Goal: Task Accomplishment & Management: Manage account settings

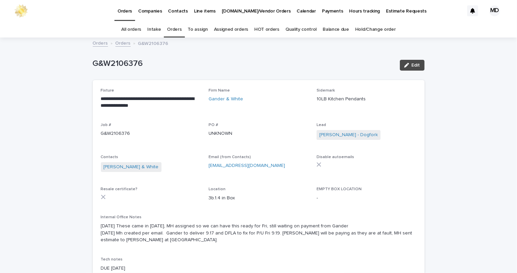
click at [172, 31] on link "Orders" at bounding box center [174, 30] width 15 height 16
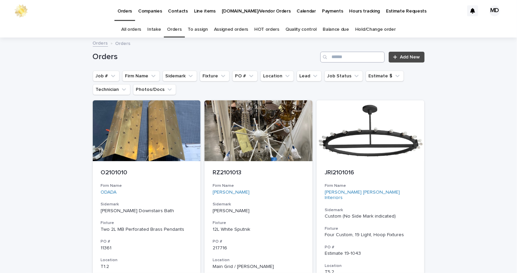
click at [366, 51] on div "Orders Add New" at bounding box center [259, 54] width 332 height 32
click at [359, 60] on input "Search" at bounding box center [352, 57] width 64 height 11
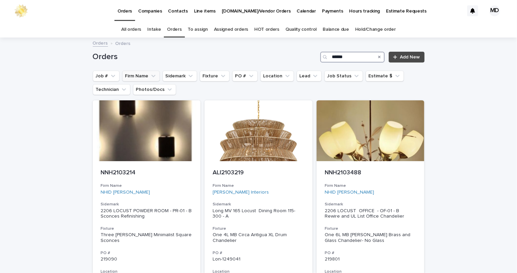
type input "******"
click at [143, 78] on button "Firm Name" at bounding box center [141, 76] width 38 height 11
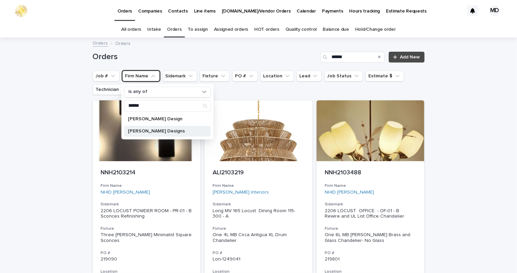
type input "*****"
click at [157, 132] on p "[PERSON_NAME] Designs" at bounding box center [164, 131] width 72 height 5
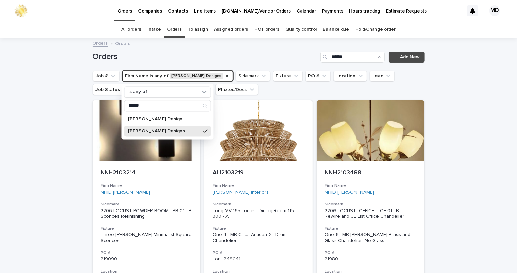
click at [211, 58] on h1 "Orders" at bounding box center [205, 57] width 225 height 10
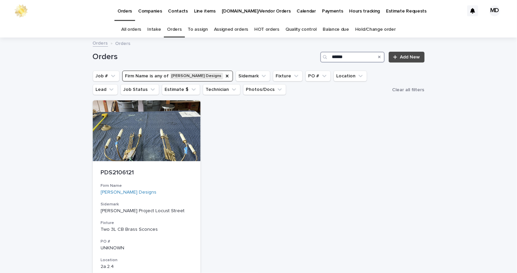
drag, startPoint x: 352, startPoint y: 57, endPoint x: 267, endPoint y: 61, distance: 85.0
click at [276, 60] on div "Orders ****** Add New" at bounding box center [259, 57] width 332 height 11
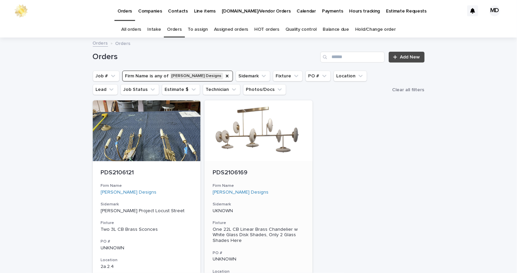
click at [270, 136] on div at bounding box center [258, 130] width 108 height 61
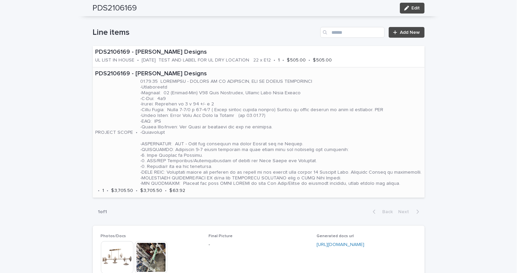
scroll to position [369, 0]
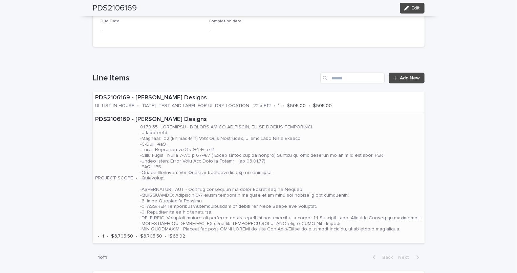
click at [218, 175] on p at bounding box center [280, 179] width 281 height 108
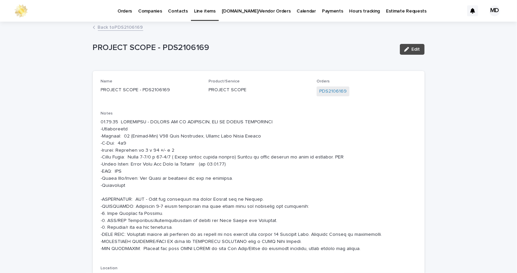
click at [120, 25] on link "Back to PDS2106169" at bounding box center [120, 27] width 45 height 8
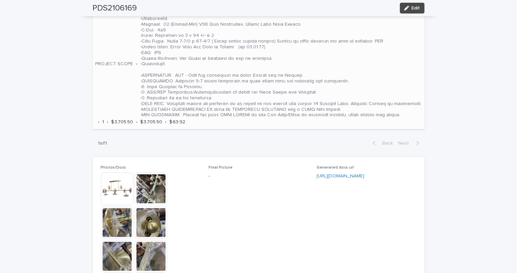
scroll to position [575, 0]
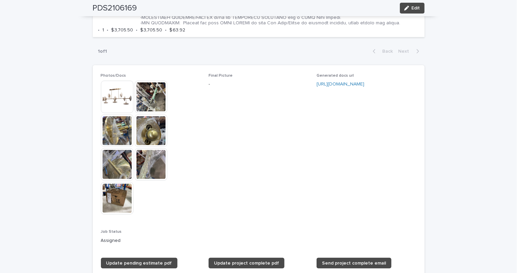
click at [108, 107] on img at bounding box center [117, 97] width 32 height 32
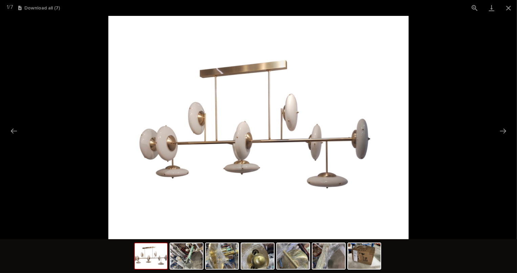
scroll to position [0, 0]
drag, startPoint x: 512, startPoint y: 4, endPoint x: 507, endPoint y: 10, distance: 8.4
click at [512, 5] on button "Close gallery" at bounding box center [508, 8] width 17 height 16
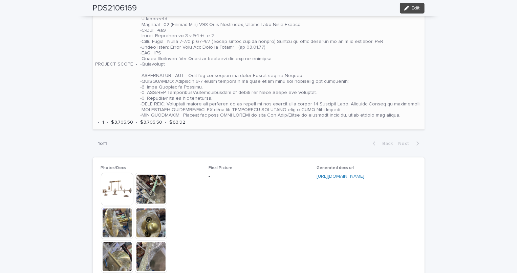
scroll to position [421, 0]
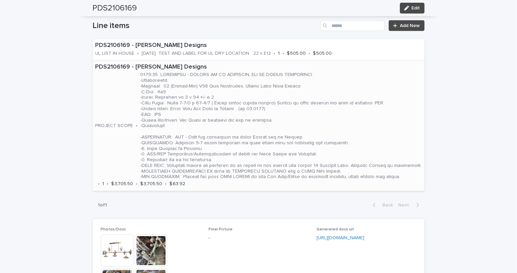
click at [232, 97] on p at bounding box center [280, 126] width 281 height 108
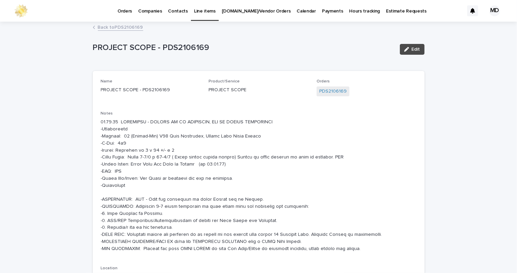
click at [122, 10] on p "Orders" at bounding box center [124, 7] width 15 height 14
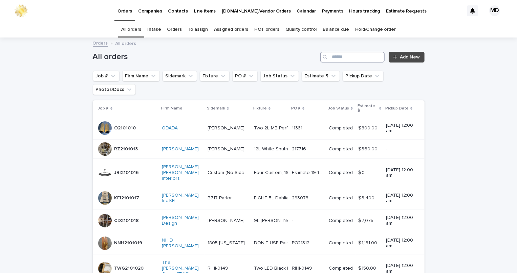
click at [354, 53] on input "Search" at bounding box center [352, 57] width 64 height 11
type input "*********"
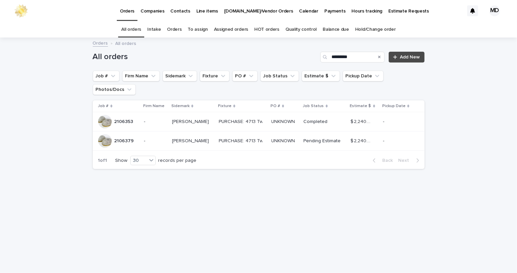
click at [119, 137] on p "2106379" at bounding box center [124, 140] width 21 height 7
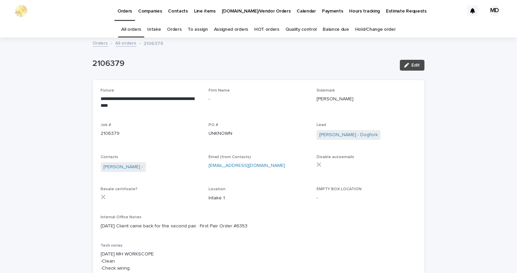
click at [411, 212] on div "**********" at bounding box center [258, 186] width 315 height 196
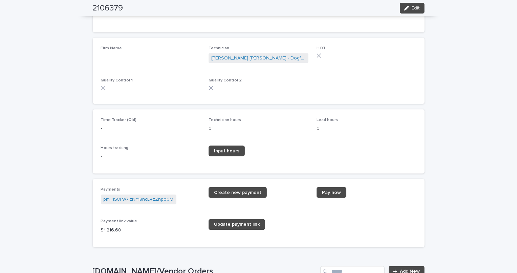
scroll to position [738, 0]
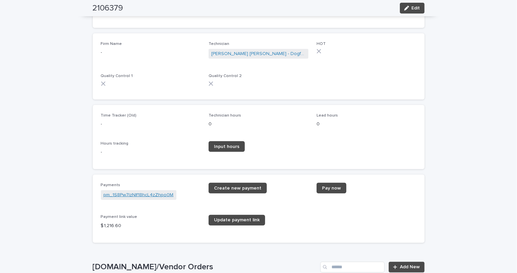
click at [123, 194] on link "pm_1S8Pw7IzNIf18hcL4zZhpo0M" at bounding box center [139, 195] width 70 height 7
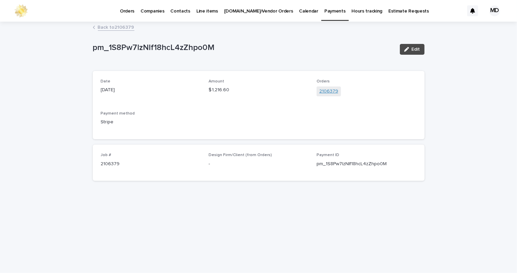
click at [326, 93] on link "2106379" at bounding box center [328, 91] width 19 height 7
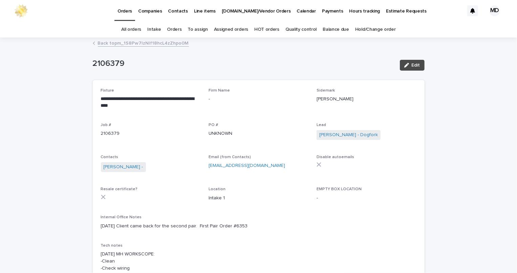
click at [99, 44] on link "Back to pm_1S8Pw7IzNIf18hcL4zZhpo0M" at bounding box center [143, 43] width 91 height 8
click at [344, 209] on div "**********" at bounding box center [258, 186] width 315 height 196
drag, startPoint x: 86, startPoint y: 66, endPoint x: 80, endPoint y: 66, distance: 6.4
copy p "2106379"
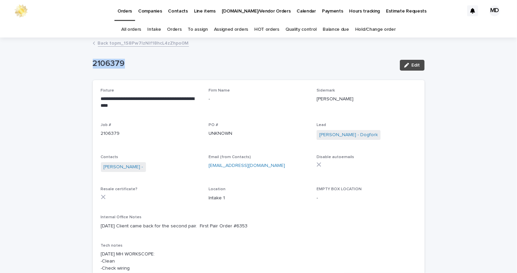
copy p "2106379"
drag, startPoint x: 137, startPoint y: 106, endPoint x: 81, endPoint y: 91, distance: 57.8
click at [151, 119] on div "**********" at bounding box center [258, 186] width 315 height 196
drag, startPoint x: 122, startPoint y: 106, endPoint x: 90, endPoint y: 101, distance: 32.5
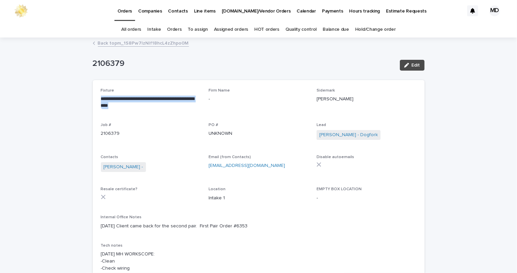
copy p "**********"
click at [280, 224] on p "[DATE] Client came back for the second pair. First Pair Order #6353" at bounding box center [258, 226] width 315 height 7
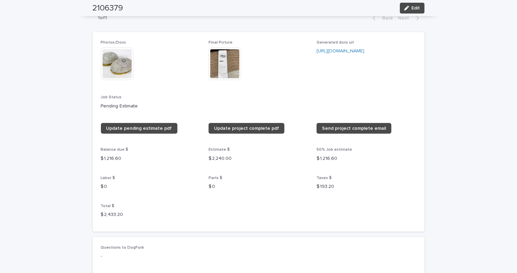
scroll to position [584, 0]
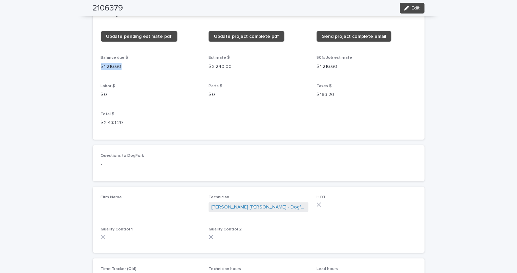
drag, startPoint x: 122, startPoint y: 64, endPoint x: 92, endPoint y: 65, distance: 30.1
click at [93, 65] on div "Photos/Docs This file cannot be opened Download File Final Picture This file ca…" at bounding box center [259, 40] width 332 height 200
copy p "$ 1,216.60"
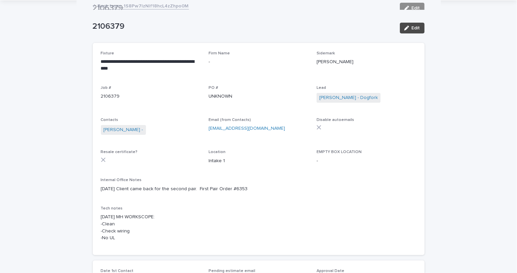
scroll to position [0, 0]
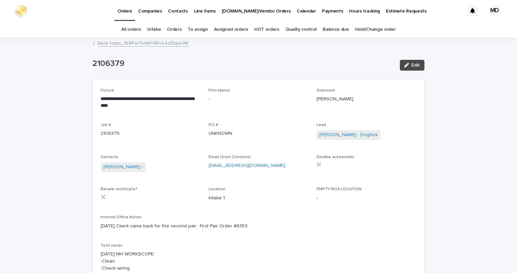
click at [175, 31] on link "Orders" at bounding box center [174, 30] width 15 height 16
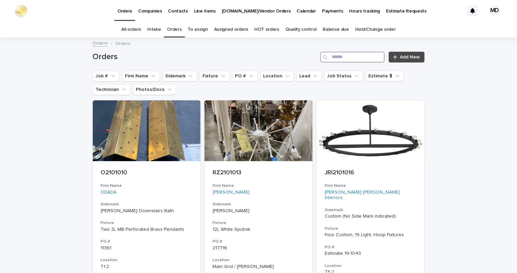
click at [367, 56] on input "Search" at bounding box center [352, 57] width 64 height 11
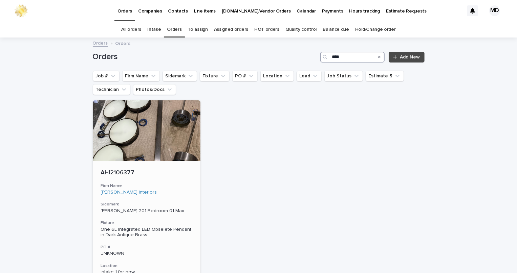
type input "****"
click at [131, 156] on div at bounding box center [147, 130] width 108 height 61
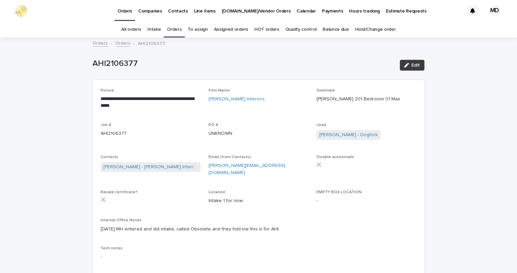
click at [413, 66] on span "Edit" at bounding box center [415, 65] width 8 height 5
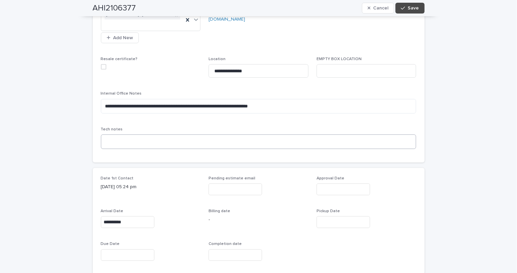
scroll to position [215, 0]
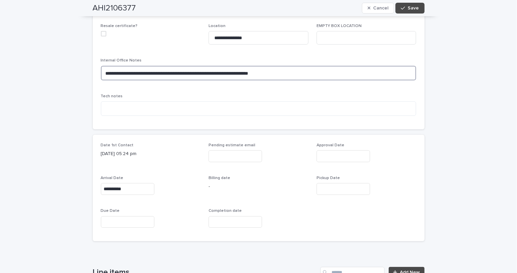
drag, startPoint x: 275, startPoint y: 80, endPoint x: 20, endPoint y: 84, distance: 255.1
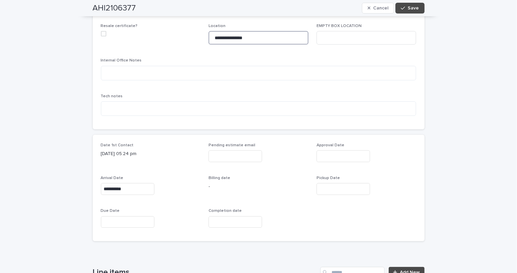
drag, startPoint x: 269, startPoint y: 40, endPoint x: 74, endPoint y: 50, distance: 195.1
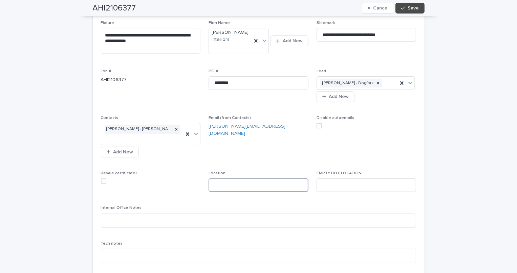
scroll to position [30, 0]
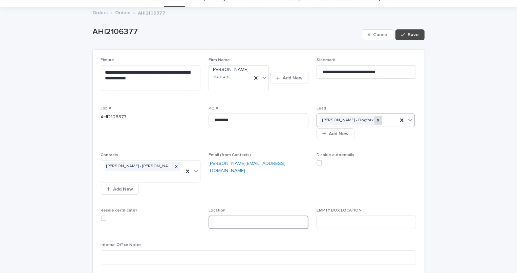
click at [374, 125] on div at bounding box center [377, 120] width 7 height 9
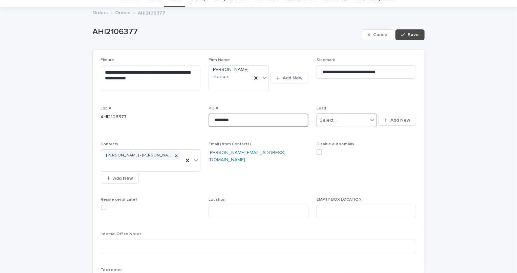
drag, startPoint x: 175, startPoint y: 129, endPoint x: 110, endPoint y: 125, distance: 65.7
click at [110, 125] on div "**********" at bounding box center [258, 177] width 315 height 238
drag, startPoint x: 404, startPoint y: 73, endPoint x: 249, endPoint y: 68, distance: 154.7
click at [249, 68] on div "**********" at bounding box center [258, 177] width 315 height 238
drag, startPoint x: 160, startPoint y: 77, endPoint x: 0, endPoint y: 48, distance: 162.3
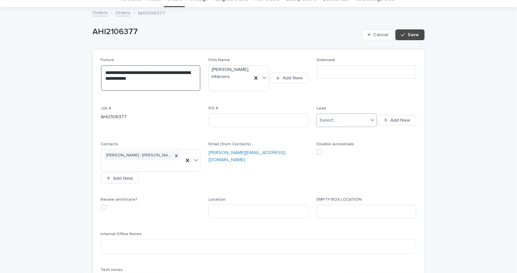
click at [255, 80] on icon at bounding box center [255, 77] width 3 height 3
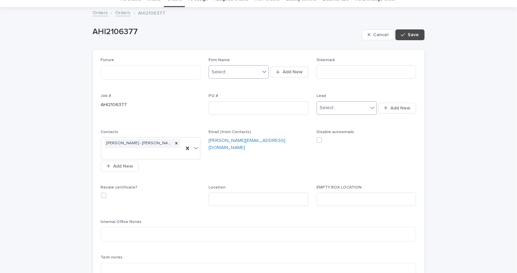
click at [173, 127] on div "Fixture Firm Name 0 results available. Select is focused ,type to refine list, …" at bounding box center [258, 170] width 315 height 225
drag, startPoint x: 172, startPoint y: 141, endPoint x: 182, endPoint y: 142, distance: 10.5
click at [174, 141] on icon at bounding box center [176, 143] width 5 height 5
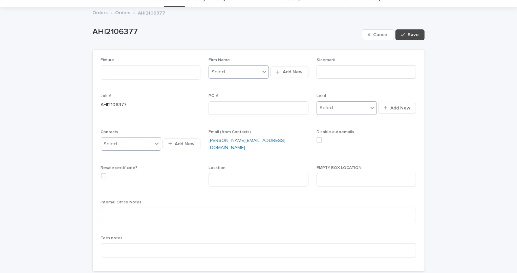
click at [238, 154] on span "Email (from Contacts) [PERSON_NAME][EMAIL_ADDRESS][DOMAIN_NAME]" at bounding box center [258, 144] width 100 height 28
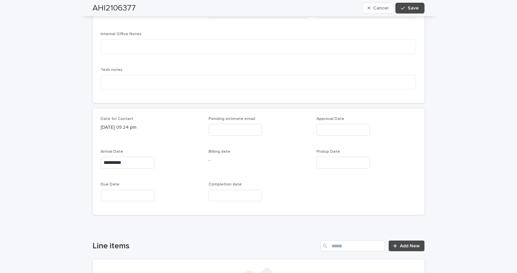
scroll to position [215, 0]
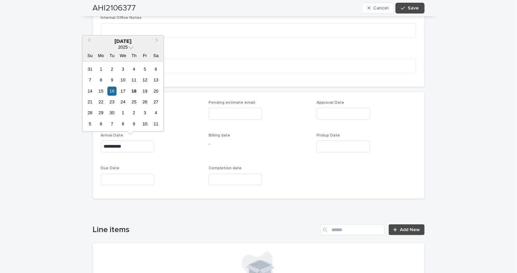
drag, startPoint x: 136, startPoint y: 150, endPoint x: 55, endPoint y: 152, distance: 80.9
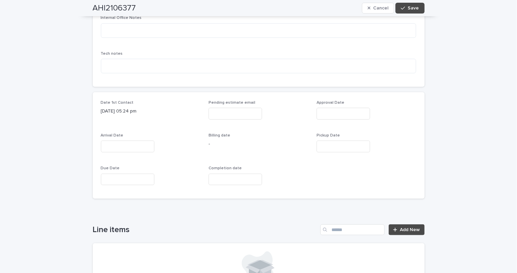
click at [384, 179] on div "Date 1st Contact [DATE] 05:24 pm Pending estimate email Approval Date Arrival D…" at bounding box center [258, 145] width 315 height 91
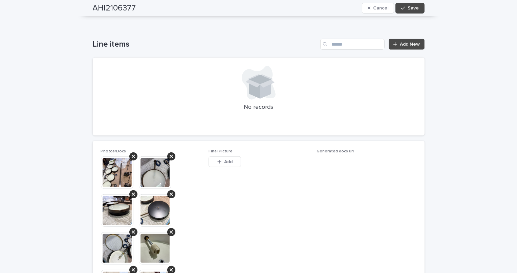
scroll to position [430, 0]
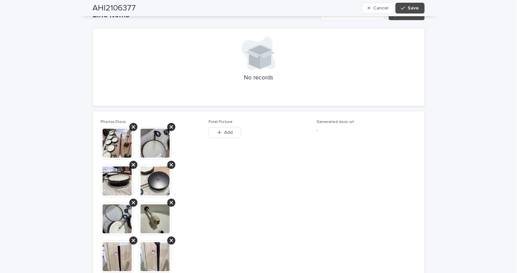
drag, startPoint x: 316, startPoint y: 200, endPoint x: 309, endPoint y: 195, distance: 9.5
click at [316, 200] on span "Generated docs url -" at bounding box center [366, 257] width 100 height 275
drag, startPoint x: 118, startPoint y: 144, endPoint x: 268, endPoint y: 210, distance: 163.9
click at [268, 210] on span "Final Picture This file cannot be opened Download File Add" at bounding box center [258, 257] width 100 height 275
click at [121, 138] on img at bounding box center [117, 143] width 32 height 32
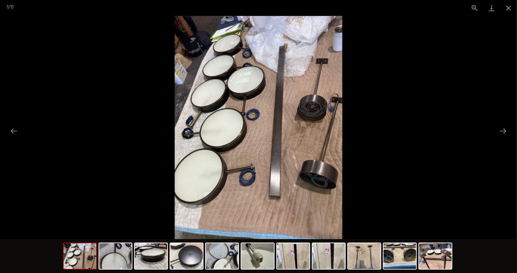
scroll to position [0, 0]
click at [503, 131] on button "Next slide" at bounding box center [503, 131] width 14 height 13
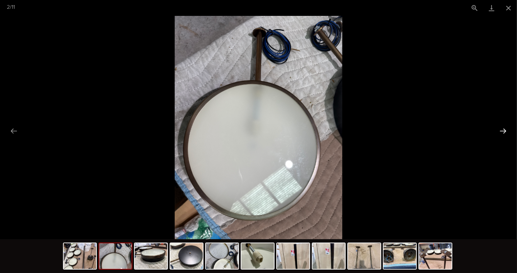
click at [500, 133] on button "Next slide" at bounding box center [503, 131] width 14 height 13
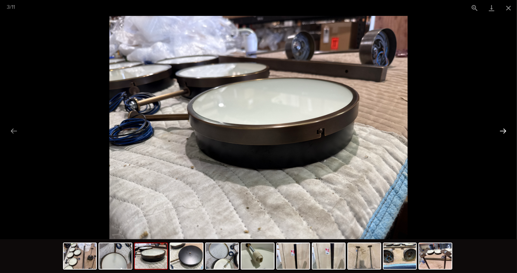
click at [500, 126] on button "Next slide" at bounding box center [503, 131] width 14 height 13
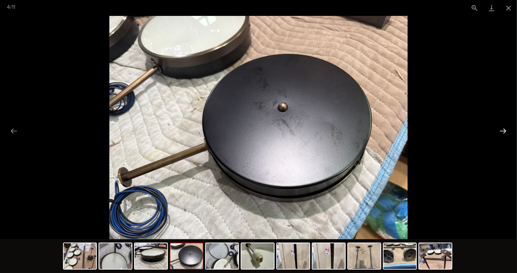
click at [506, 132] on button "Next slide" at bounding box center [503, 131] width 14 height 13
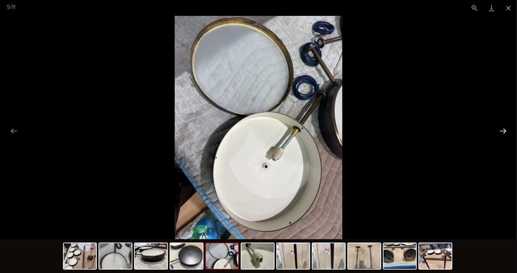
click at [505, 131] on button "Next slide" at bounding box center [503, 131] width 14 height 13
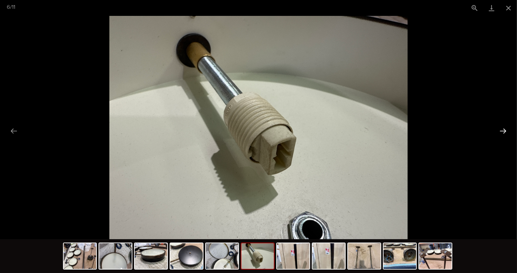
click at [501, 127] on button "Next slide" at bounding box center [503, 131] width 14 height 13
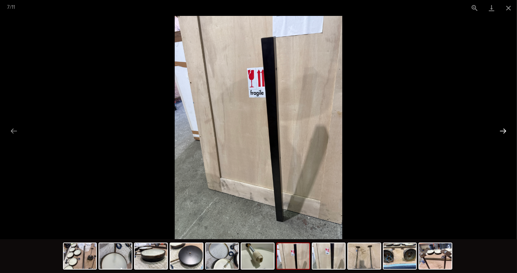
click at [504, 128] on button "Next slide" at bounding box center [503, 131] width 14 height 13
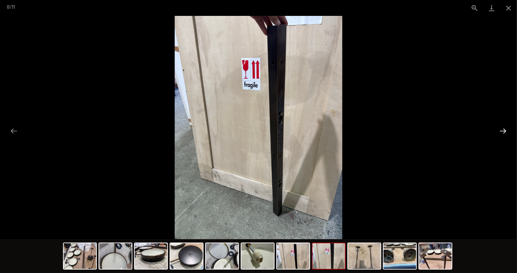
drag, startPoint x: 479, startPoint y: 153, endPoint x: 496, endPoint y: 135, distance: 24.2
click at [479, 151] on picture at bounding box center [258, 128] width 517 height 224
click at [505, 131] on button "Next slide" at bounding box center [503, 131] width 14 height 13
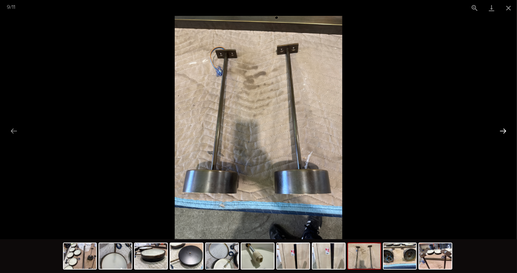
click at [502, 134] on button "Next slide" at bounding box center [503, 131] width 14 height 13
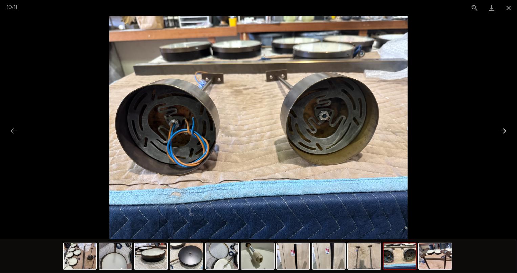
click at [506, 129] on button "Next slide" at bounding box center [503, 131] width 14 height 13
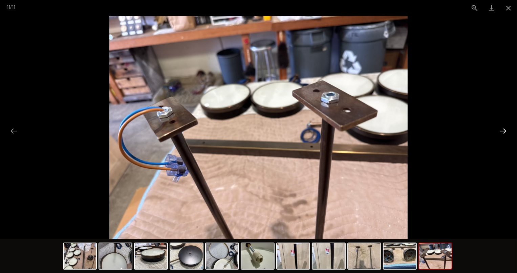
click at [504, 133] on button "Next slide" at bounding box center [503, 131] width 14 height 13
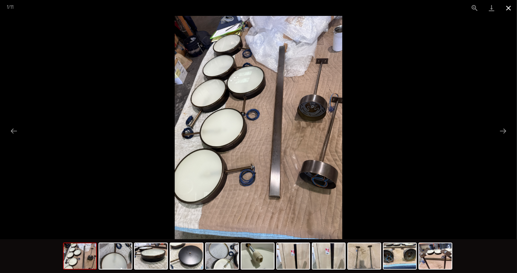
click at [511, 8] on button "Close gallery" at bounding box center [508, 8] width 17 height 16
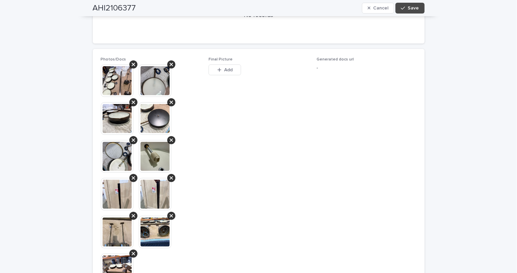
scroll to position [523, 0]
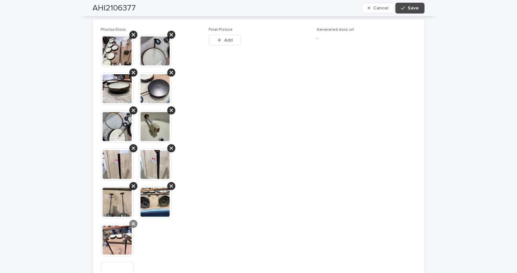
click at [132, 225] on icon at bounding box center [133, 224] width 3 height 5
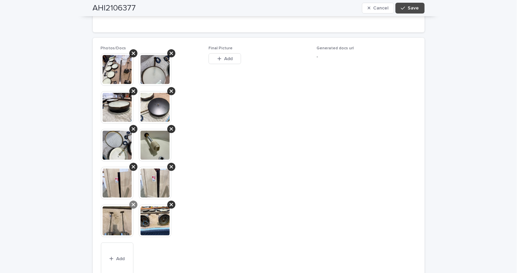
click at [129, 206] on div at bounding box center [133, 205] width 8 height 8
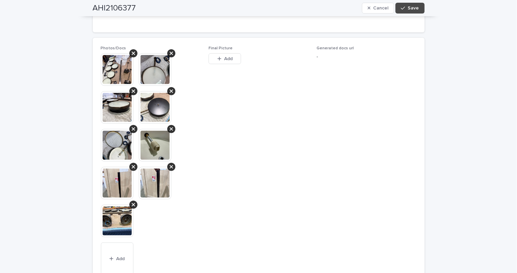
click at [129, 206] on div at bounding box center [133, 205] width 8 height 8
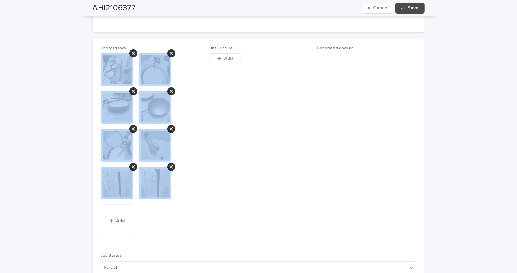
scroll to position [485, 0]
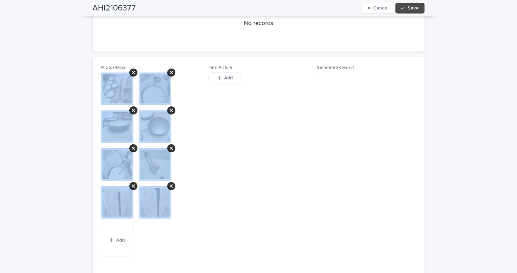
click at [128, 206] on img at bounding box center [117, 202] width 32 height 32
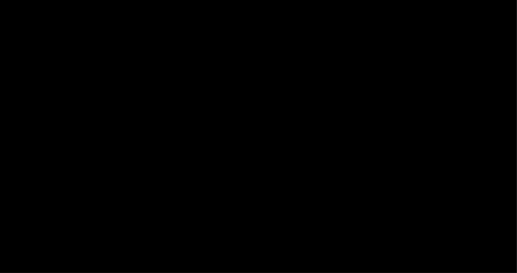
click at [163, 49] on picture at bounding box center [258, 128] width 517 height 224
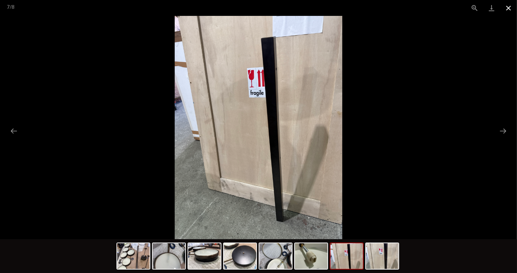
click at [511, 9] on button "Close gallery" at bounding box center [508, 8] width 17 height 16
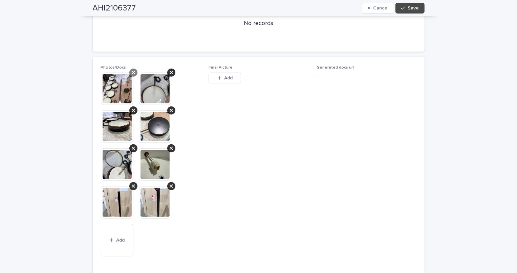
click at [132, 72] on icon at bounding box center [133, 72] width 3 height 5
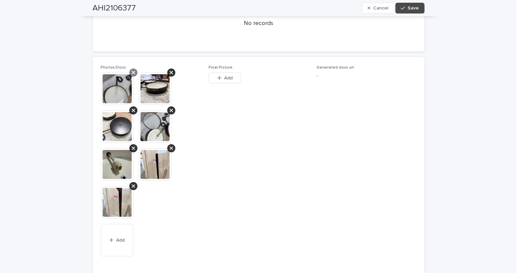
click at [132, 72] on icon at bounding box center [133, 72] width 3 height 5
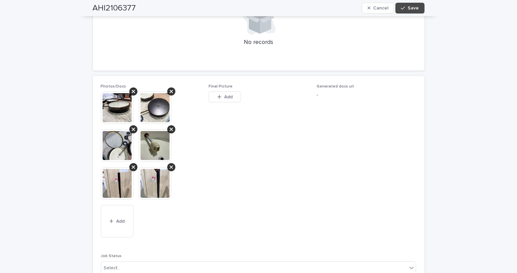
click at [132, 72] on div "Loading... Saving… Line items Add New No records" at bounding box center [259, 18] width 332 height 116
click at [133, 91] on div at bounding box center [133, 92] width 8 height 8
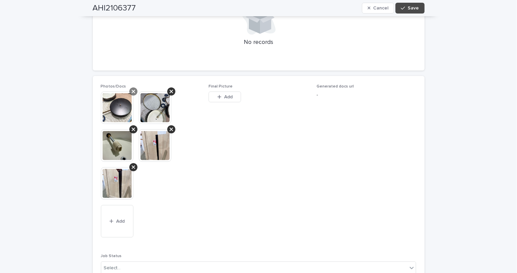
click at [134, 92] on div at bounding box center [133, 92] width 8 height 8
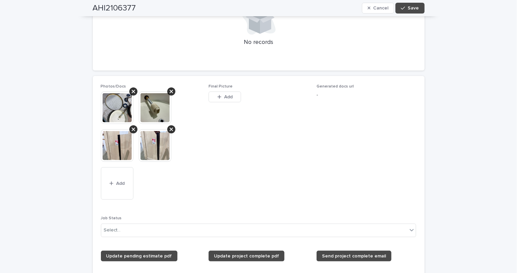
scroll to position [447, 0]
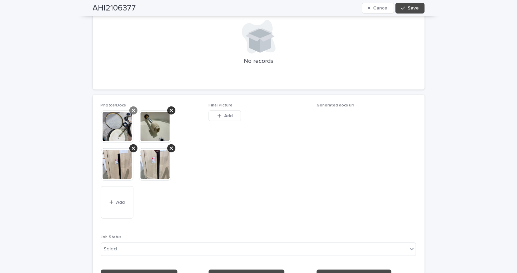
click at [133, 113] on div at bounding box center [133, 111] width 8 height 8
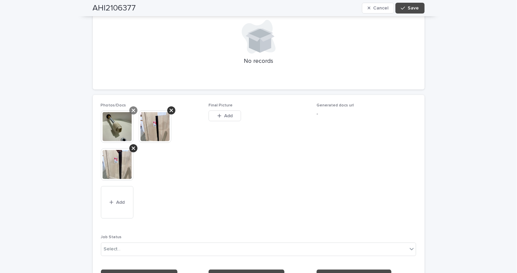
click at [132, 112] on icon at bounding box center [133, 110] width 3 height 5
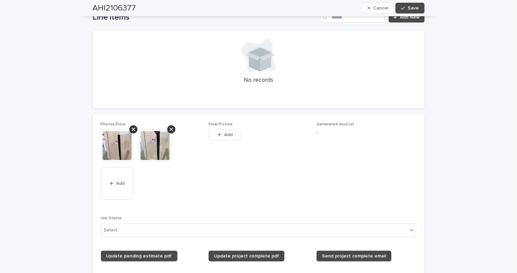
click at [132, 129] on div at bounding box center [133, 130] width 8 height 8
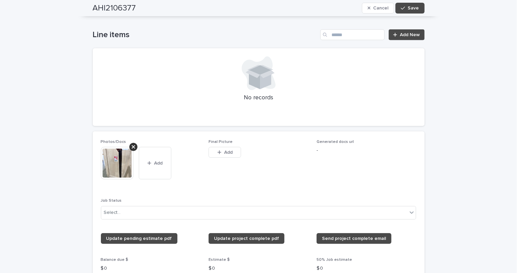
click at [130, 143] on div at bounding box center [133, 147] width 8 height 8
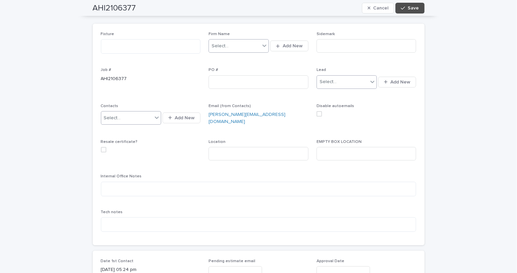
scroll to position [0, 0]
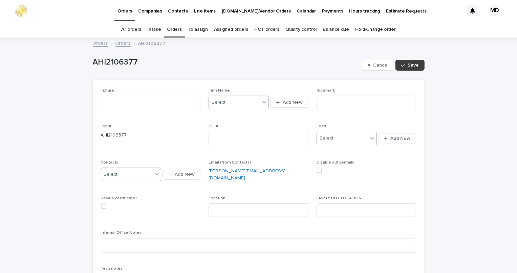
click at [410, 61] on button "Save" at bounding box center [409, 65] width 29 height 11
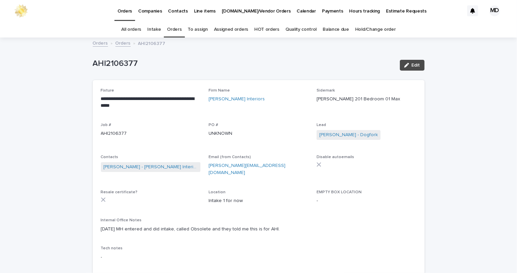
click at [395, 100] on p "[PERSON_NAME] 201 Bedroom 01 Max" at bounding box center [366, 99] width 100 height 7
click at [387, 101] on p "[PERSON_NAME] 201 Bedroom 01 Max" at bounding box center [366, 99] width 100 height 7
click at [389, 98] on p "[PERSON_NAME] 201 Bedroom 01 Max" at bounding box center [366, 99] width 100 height 7
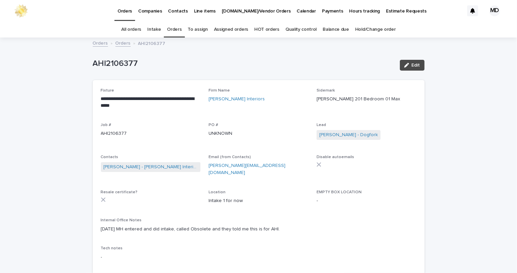
click at [341, 96] on p "[PERSON_NAME] 201 Bedroom 01 Max" at bounding box center [366, 99] width 100 height 7
drag, startPoint x: 346, startPoint y: 100, endPoint x: 433, endPoint y: 97, distance: 87.0
copy p "201 Bedroom 01 Max"
click at [172, 33] on link "Orders" at bounding box center [174, 30] width 15 height 16
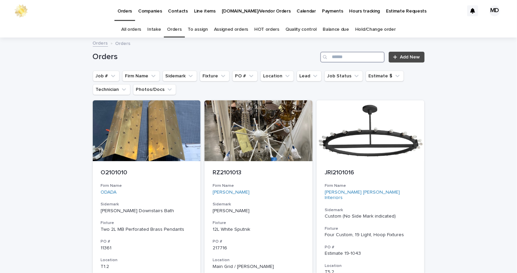
click at [337, 61] on input "Search" at bounding box center [352, 57] width 64 height 11
paste input "**********"
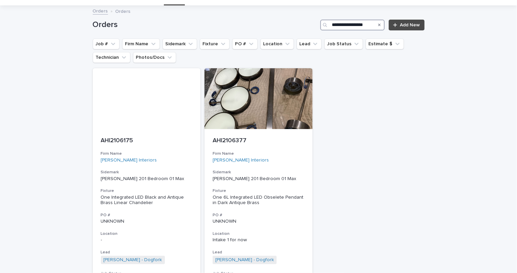
scroll to position [61, 0]
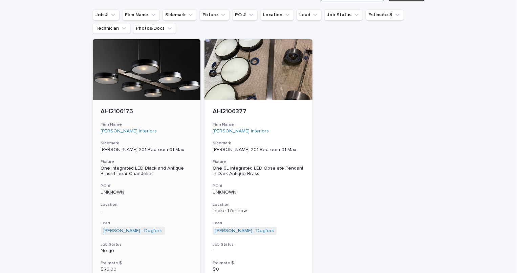
type input "**********"
click at [140, 69] on div at bounding box center [147, 69] width 108 height 61
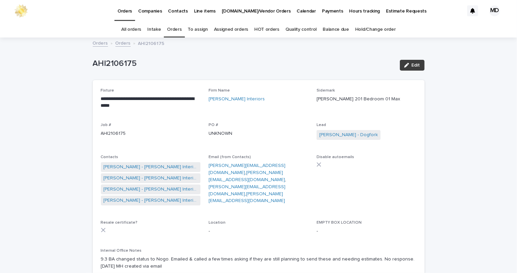
click at [414, 62] on button "Edit" at bounding box center [412, 65] width 25 height 11
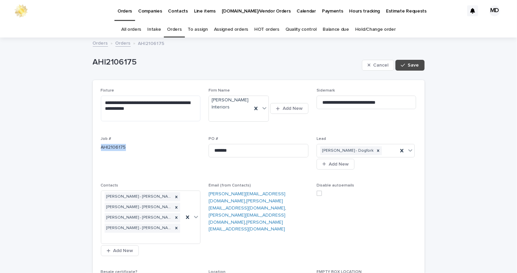
click at [181, 149] on div "Job # AHI2106175" at bounding box center [151, 147] width 100 height 20
click at [184, 129] on span "**********" at bounding box center [151, 108] width 100 height 40
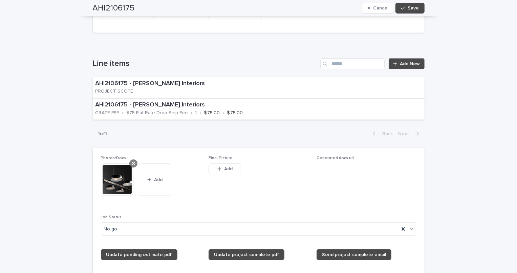
click at [132, 165] on icon at bounding box center [133, 163] width 3 height 3
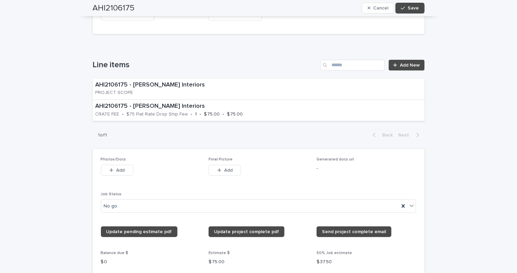
scroll to position [449, 0]
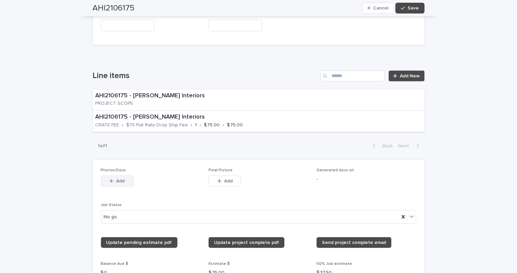
click at [117, 184] on span "Add" at bounding box center [120, 181] width 8 height 5
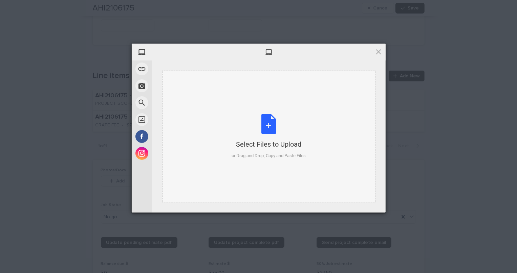
click at [272, 116] on div "Select Files to Upload or Drag and Drop, Copy and Paste Files" at bounding box center [268, 136] width 74 height 45
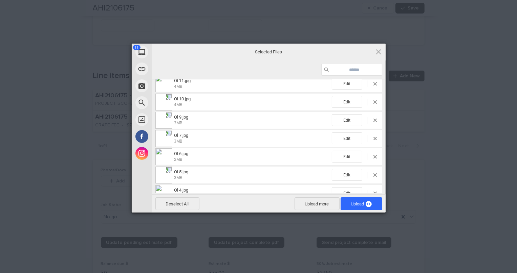
scroll to position [108, 0]
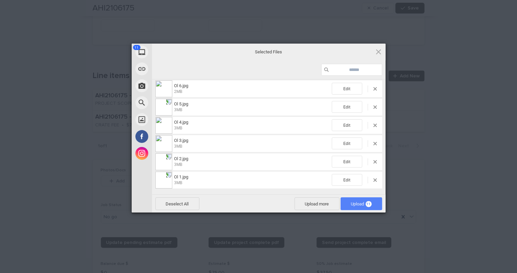
click at [360, 204] on span "Upload 11" at bounding box center [361, 204] width 21 height 5
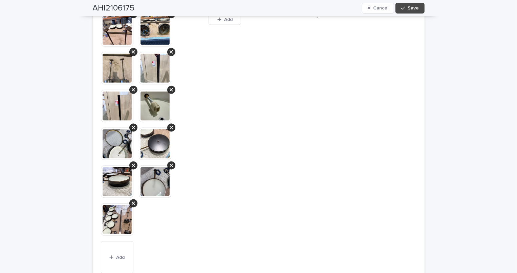
scroll to position [666, 0]
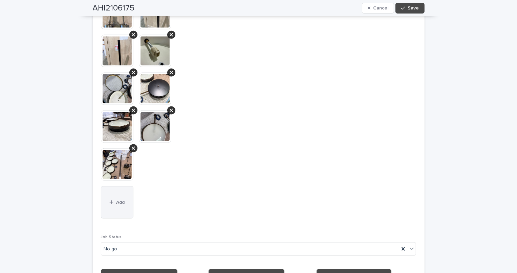
click at [119, 213] on button "Add" at bounding box center [117, 202] width 32 height 32
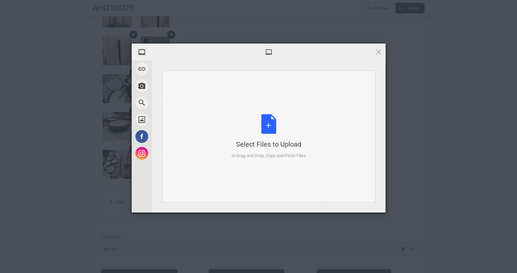
click at [267, 128] on div "Select Files to Upload or Drag and Drop, Copy and Paste Files" at bounding box center [268, 136] width 74 height 45
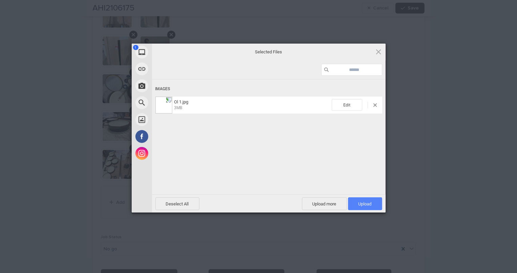
click at [368, 202] on span "Upload 1" at bounding box center [364, 204] width 13 height 5
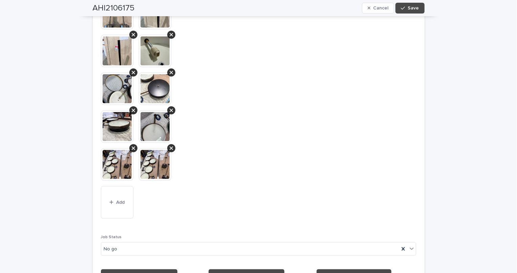
click at [173, 153] on div at bounding box center [151, 72] width 100 height 227
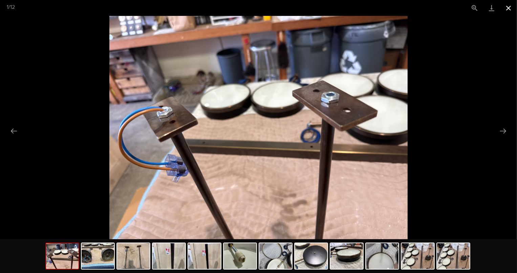
click at [510, 5] on button "Close gallery" at bounding box center [508, 8] width 17 height 16
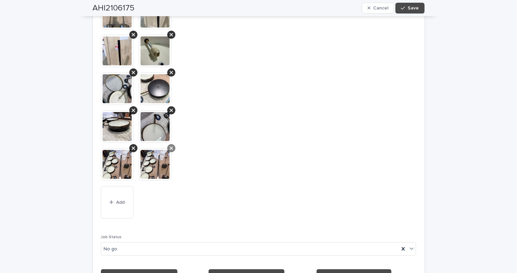
click at [170, 151] on icon at bounding box center [171, 148] width 3 height 5
click at [170, 112] on icon at bounding box center [171, 110] width 3 height 3
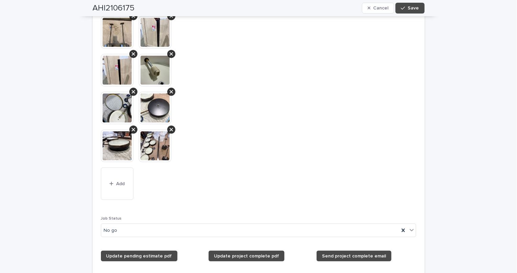
click at [125, 137] on img at bounding box center [117, 146] width 32 height 32
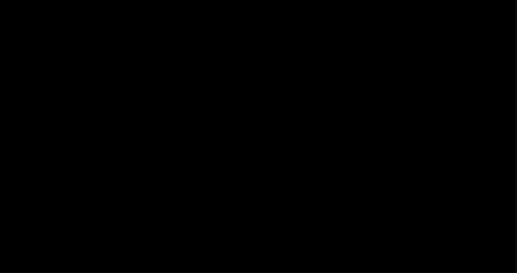
click at [128, 137] on div at bounding box center [258, 128] width 517 height 224
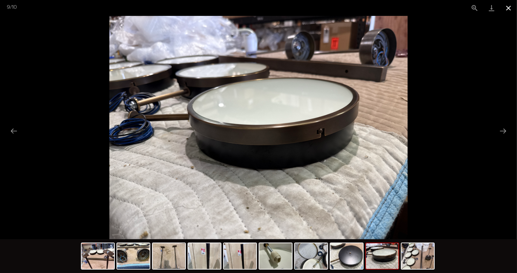
click at [512, 6] on button "Close gallery" at bounding box center [508, 8] width 17 height 16
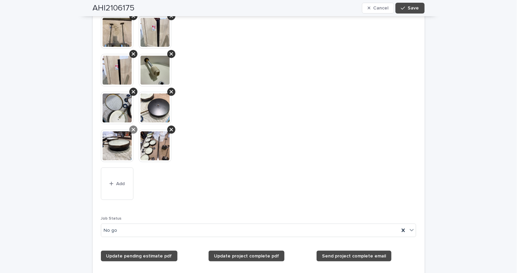
click at [132, 133] on icon at bounding box center [133, 129] width 3 height 5
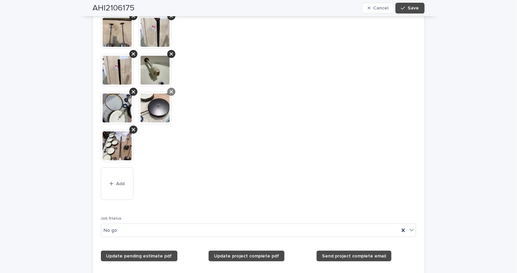
click at [172, 96] on div at bounding box center [171, 92] width 8 height 8
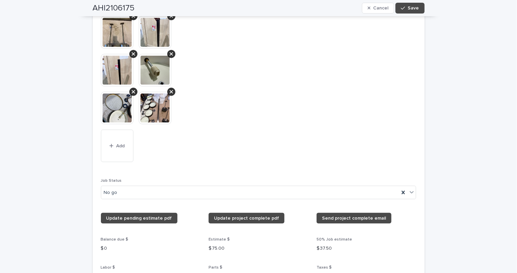
scroll to position [628, 0]
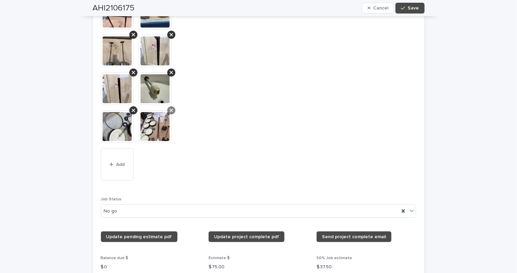
click at [129, 115] on div at bounding box center [133, 111] width 8 height 8
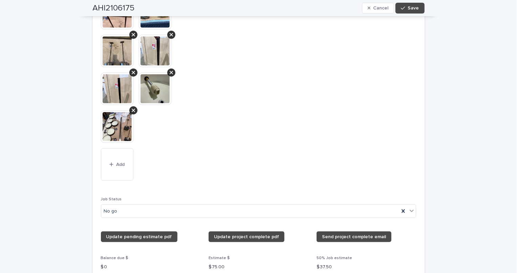
click at [170, 74] on icon at bounding box center [171, 72] width 3 height 3
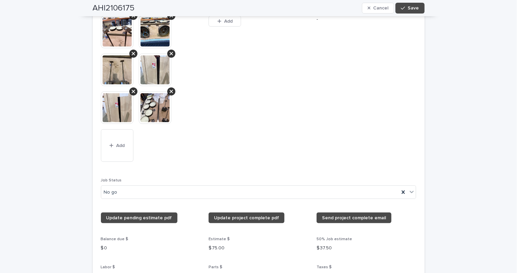
scroll to position [547, 0]
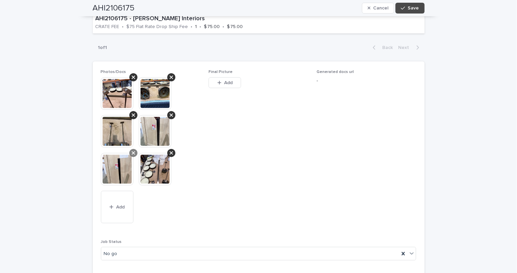
click at [132, 156] on icon at bounding box center [133, 153] width 3 height 5
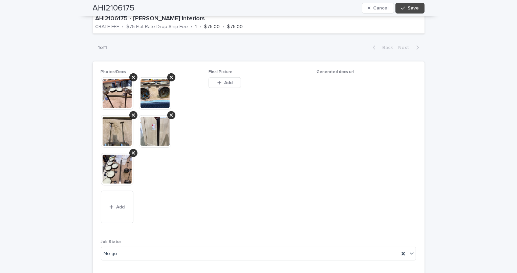
click at [172, 119] on div at bounding box center [151, 134] width 100 height 114
click at [170, 120] on picture at bounding box center [258, 128] width 258 height 112
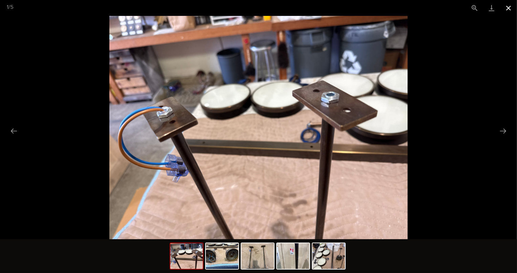
click at [511, 8] on button "Close gallery" at bounding box center [508, 8] width 17 height 16
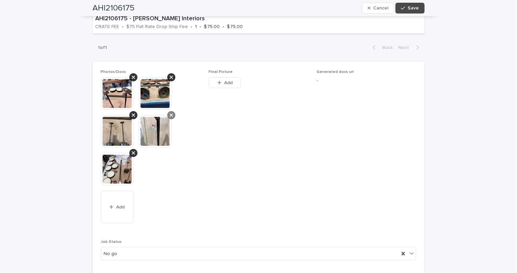
click at [171, 119] on div at bounding box center [171, 115] width 8 height 8
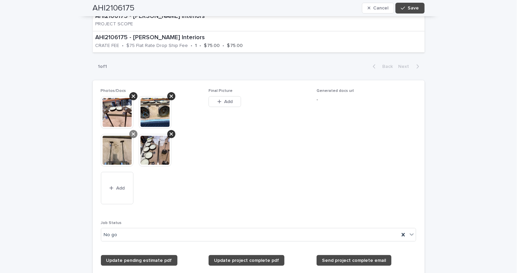
click at [132, 136] on icon at bounding box center [133, 134] width 3 height 3
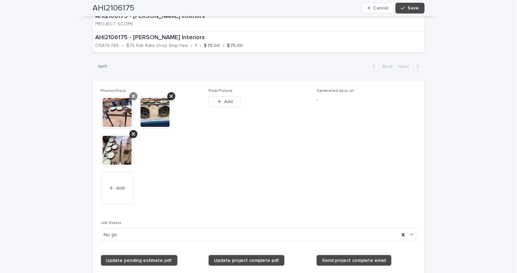
click at [132, 99] on icon at bounding box center [133, 96] width 3 height 5
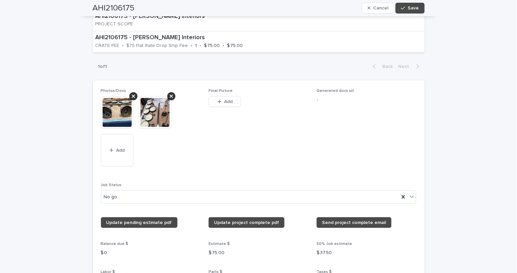
scroll to position [510, 0]
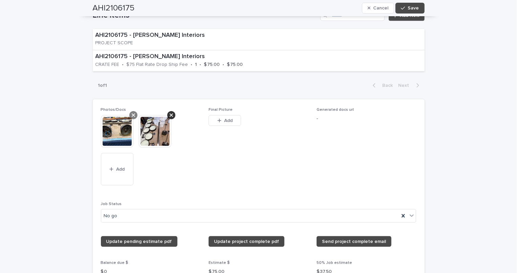
click at [132, 119] on div at bounding box center [133, 115] width 8 height 8
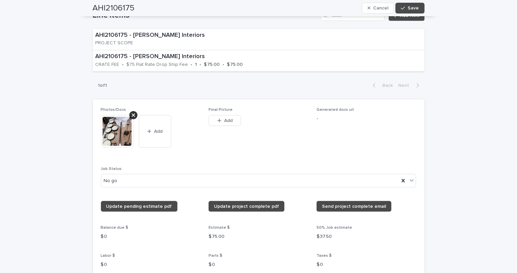
scroll to position [492, 0]
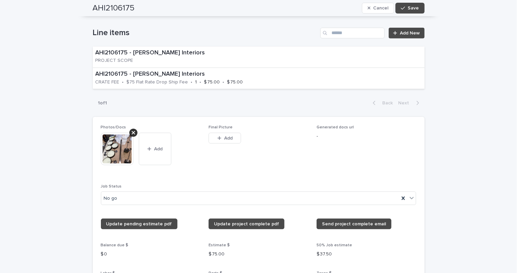
click at [154, 152] on span "Add" at bounding box center [158, 149] width 8 height 5
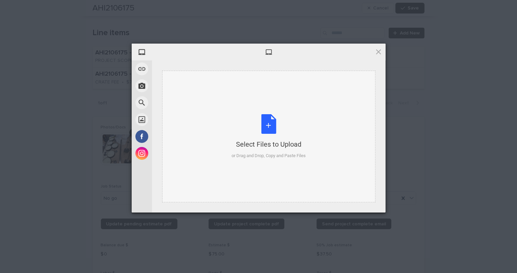
click at [273, 119] on div "Select Files to Upload or Drag and Drop, Copy and Paste Files" at bounding box center [268, 136] width 74 height 45
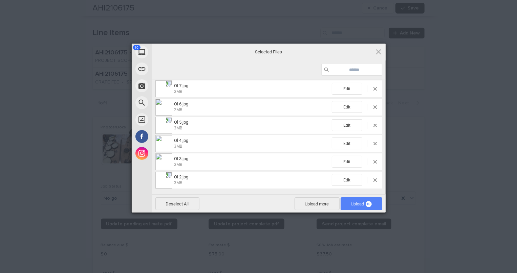
click at [359, 202] on span "Upload 10" at bounding box center [361, 204] width 21 height 5
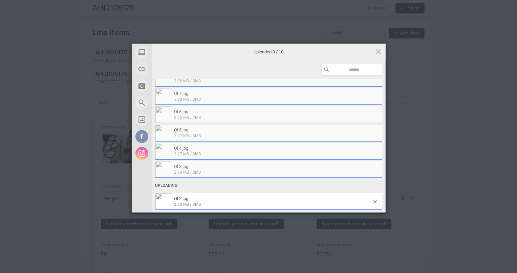
scroll to position [604, 0]
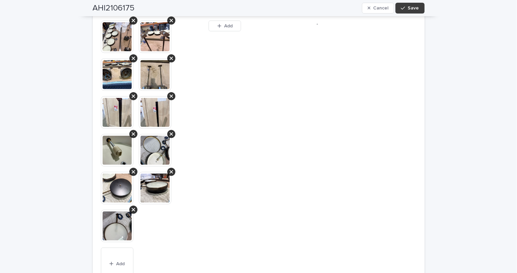
click at [413, 6] on span "Save" at bounding box center [413, 8] width 11 height 5
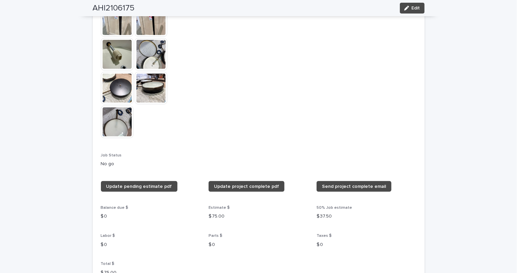
scroll to position [493, 0]
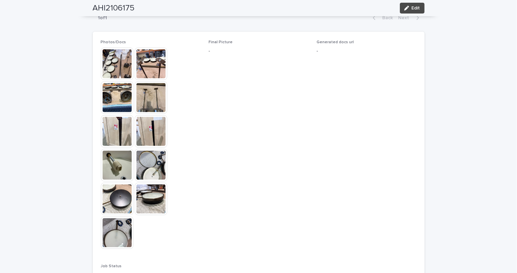
click at [371, 174] on span "Generated docs url -" at bounding box center [366, 148] width 100 height 216
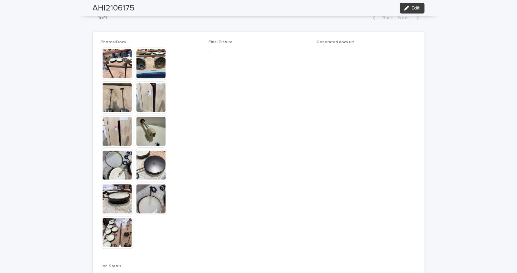
click at [404, 5] on button "Edit" at bounding box center [412, 8] width 25 height 11
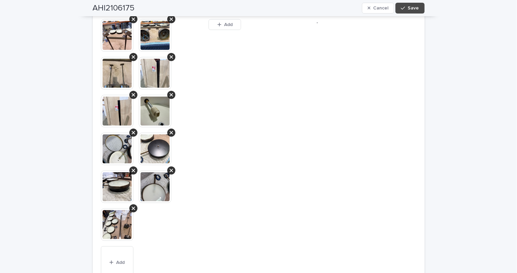
scroll to position [601, 0]
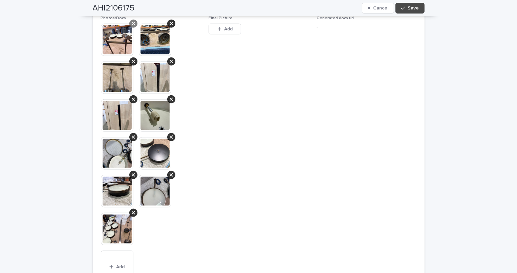
click at [132, 26] on icon at bounding box center [133, 23] width 3 height 5
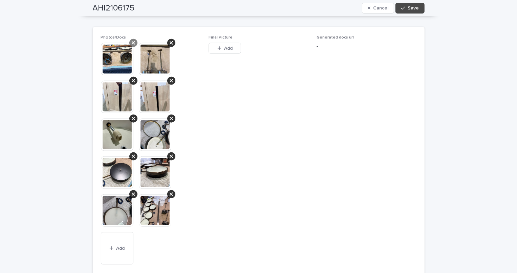
click at [129, 45] on div at bounding box center [133, 43] width 8 height 8
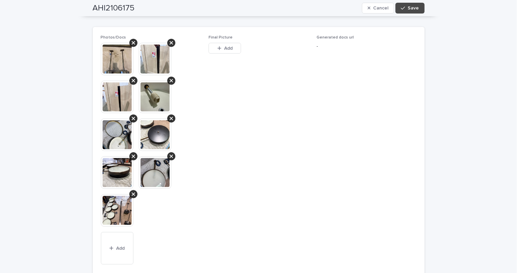
click at [129, 45] on div at bounding box center [133, 43] width 8 height 8
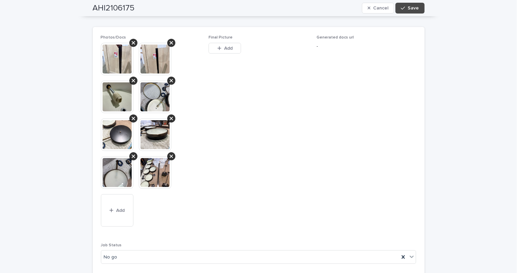
scroll to position [563, 0]
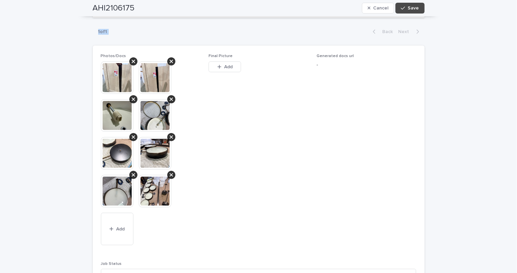
click at [129, 40] on div "1 of 1 Back Next" at bounding box center [259, 31] width 332 height 17
click at [132, 64] on icon at bounding box center [133, 61] width 3 height 5
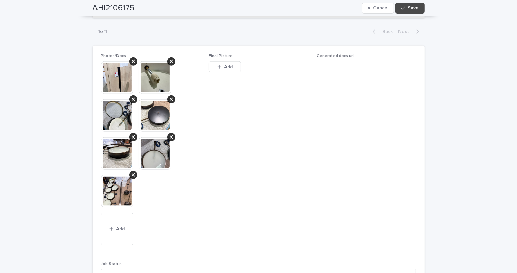
click at [132, 64] on icon at bounding box center [133, 61] width 3 height 5
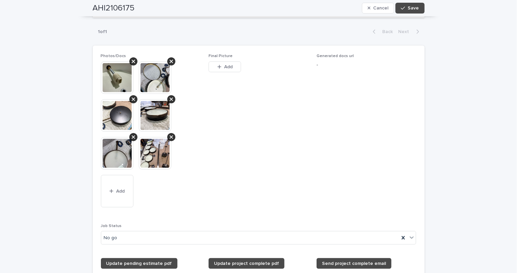
scroll to position [544, 0]
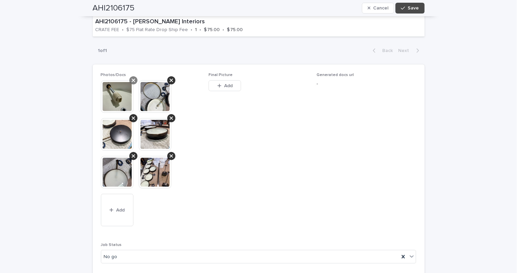
click at [132, 83] on div at bounding box center [133, 80] width 8 height 8
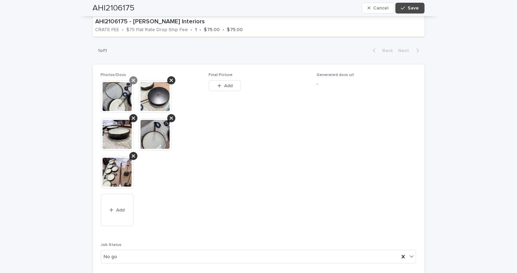
click at [132, 83] on icon at bounding box center [133, 80] width 3 height 5
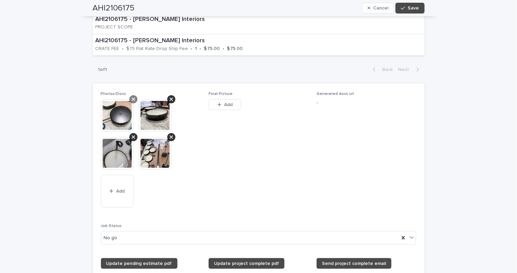
click at [132, 102] on icon at bounding box center [133, 99] width 3 height 5
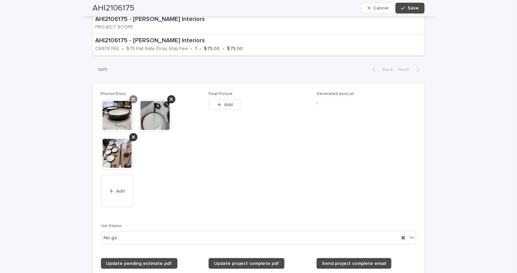
click at [132, 102] on icon at bounding box center [133, 99] width 3 height 5
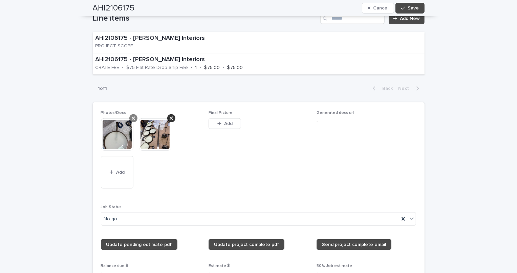
click at [129, 122] on div at bounding box center [133, 118] width 8 height 8
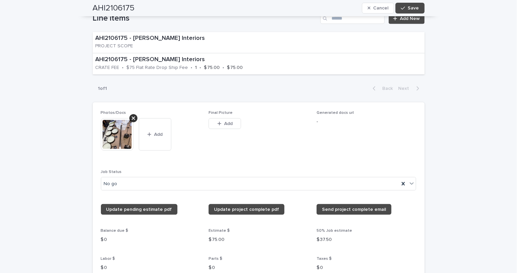
scroll to position [489, 0]
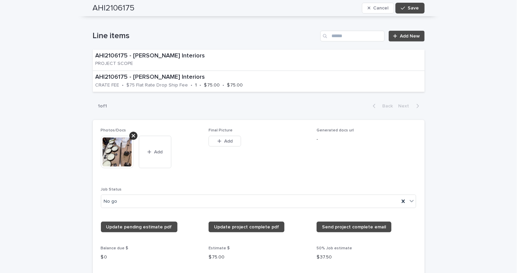
click at [410, 6] on span "Save" at bounding box center [413, 8] width 11 height 5
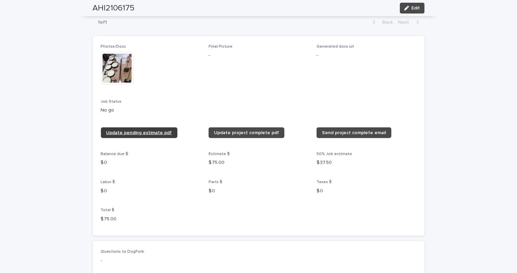
scroll to position [406, 0]
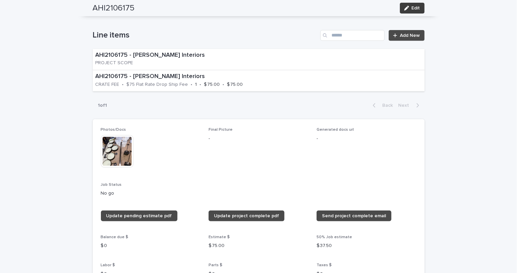
click at [412, 7] on span "Edit" at bounding box center [415, 8] width 8 height 5
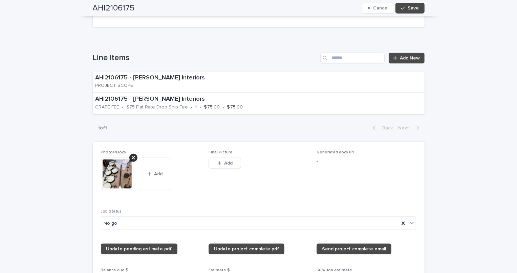
scroll to position [486, 0]
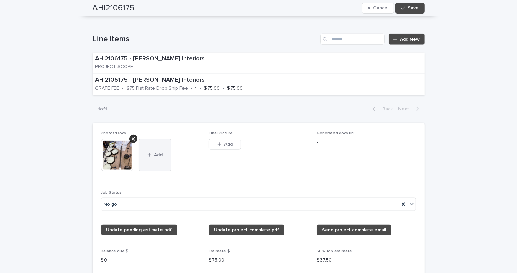
click at [147, 158] on icon "button" at bounding box center [149, 155] width 4 height 5
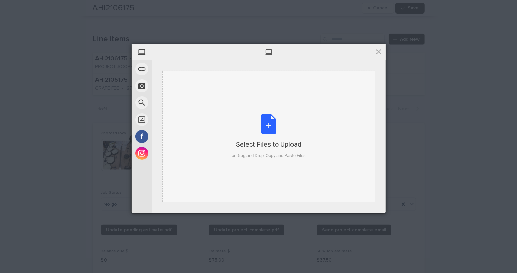
click at [279, 128] on div "Select Files to Upload or Drag and Drop, Copy and Paste Files" at bounding box center [268, 136] width 74 height 45
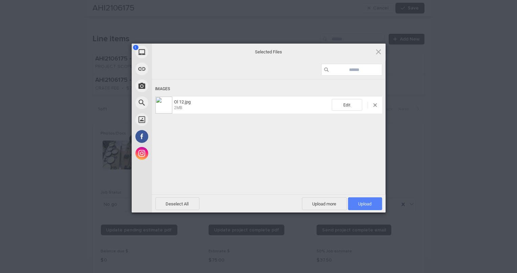
click at [355, 203] on span "Upload 1" at bounding box center [365, 204] width 34 height 13
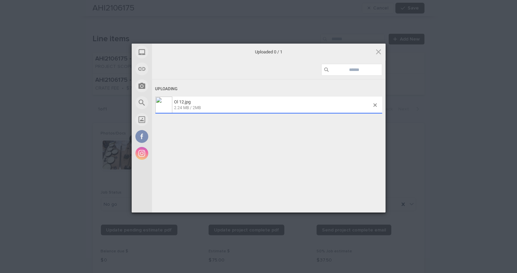
scroll to position [503, 0]
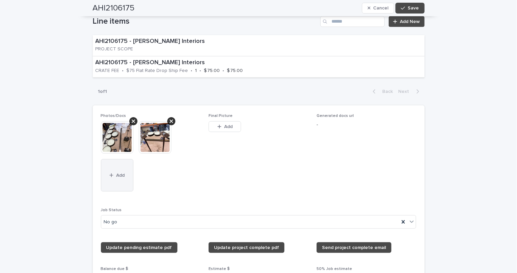
click at [116, 178] on span "Add" at bounding box center [120, 175] width 8 height 5
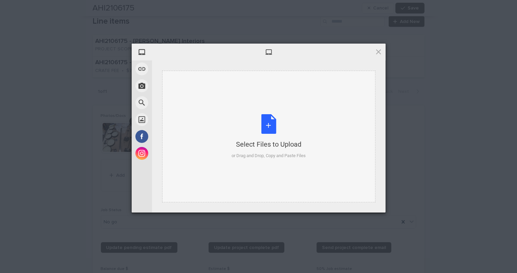
click at [267, 135] on div "Select Files to Upload or Drag and Drop, Copy and Paste Files" at bounding box center [268, 136] width 74 height 45
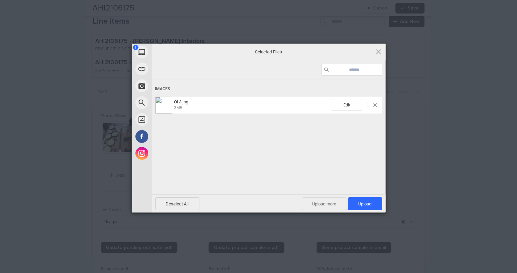
click at [317, 207] on span "Upload more" at bounding box center [324, 204] width 45 height 13
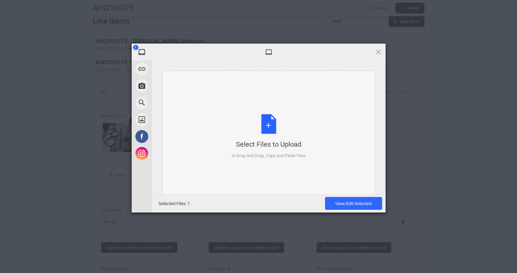
click at [233, 115] on div "Select Files to Upload or Drag and Drop, Copy and Paste Files" at bounding box center [268, 136] width 74 height 45
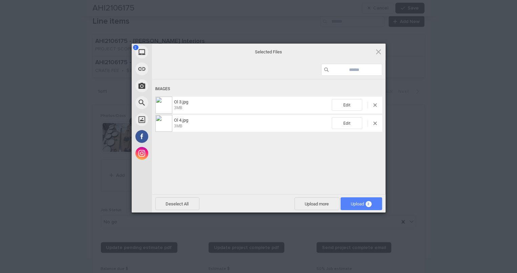
click at [367, 203] on span "2" at bounding box center [368, 204] width 6 height 6
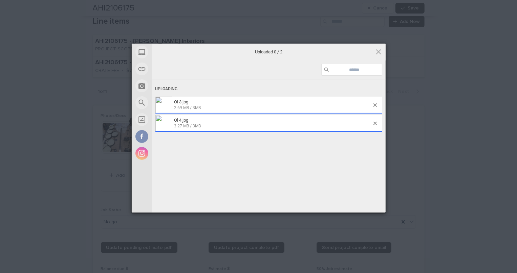
scroll to position [522, 0]
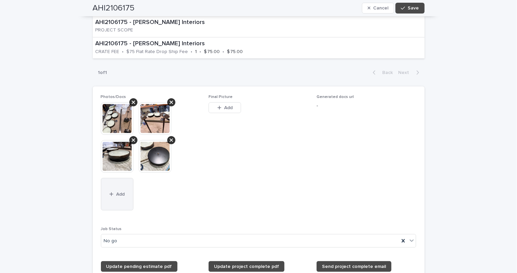
click at [109, 196] on icon "button" at bounding box center [111, 195] width 4 height 4
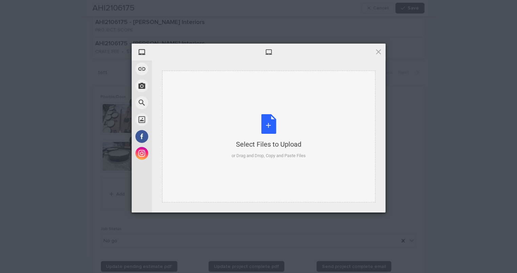
click at [267, 123] on div "Select Files to Upload or Drag and Drop, Copy and Paste Files" at bounding box center [268, 136] width 74 height 45
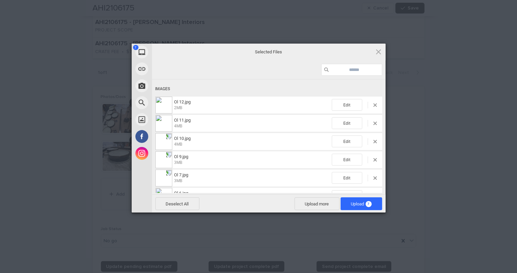
drag, startPoint x: 366, startPoint y: 206, endPoint x: 376, endPoint y: 215, distance: 13.2
click at [365, 206] on span "Upload 7" at bounding box center [361, 204] width 21 height 5
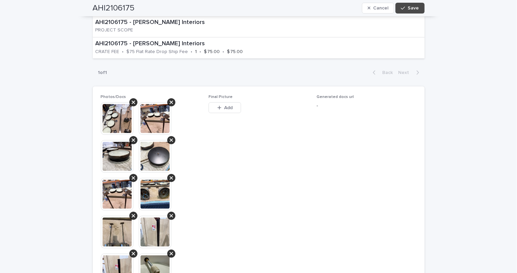
scroll to position [598, 0]
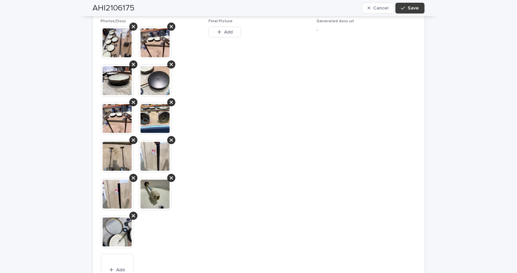
click at [416, 7] on button "Save" at bounding box center [409, 8] width 29 height 11
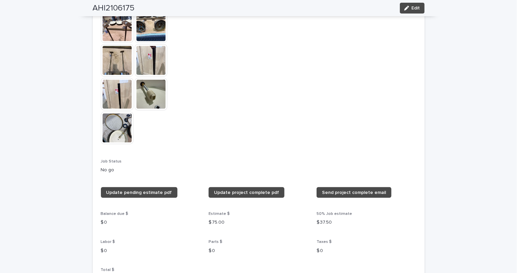
scroll to position [487, 0]
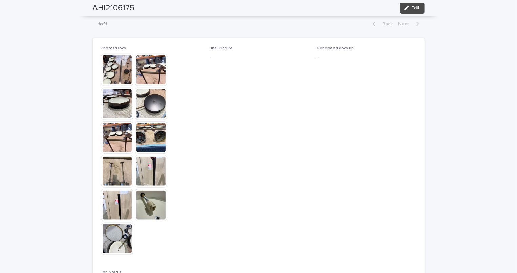
click at [227, 183] on span "Final Picture -" at bounding box center [258, 154] width 100 height 216
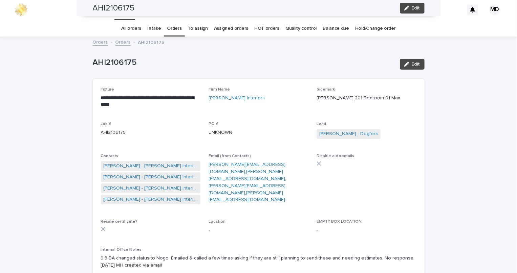
scroll to position [0, 0]
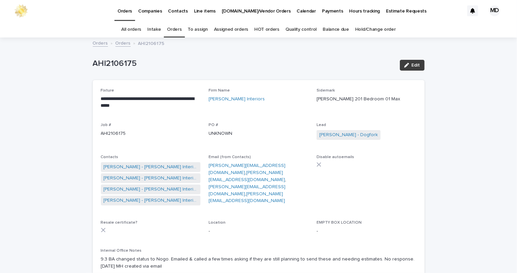
click at [408, 67] on button "Edit" at bounding box center [412, 65] width 25 height 11
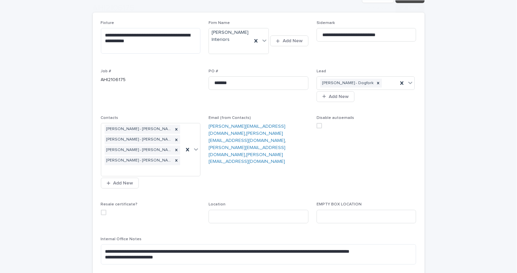
scroll to position [123, 0]
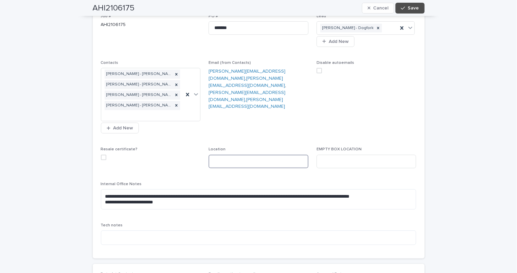
click at [235, 168] on input at bounding box center [258, 162] width 100 height 14
type input "**********"
click at [410, 10] on span "Save" at bounding box center [413, 8] width 11 height 5
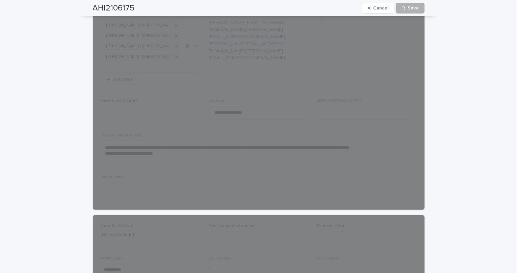
scroll to position [215, 0]
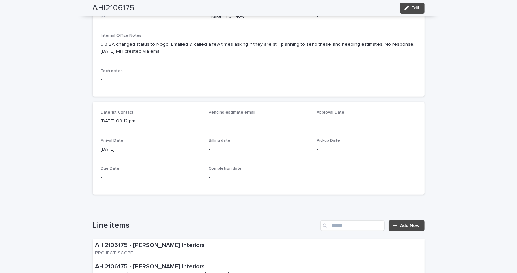
click at [297, 170] on p "Completion date" at bounding box center [258, 168] width 100 height 5
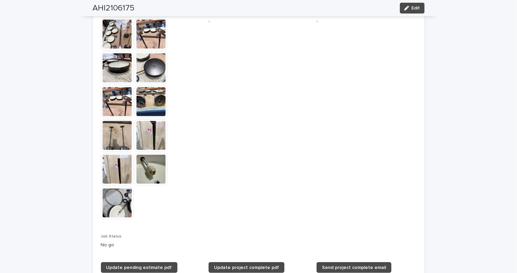
scroll to position [554, 0]
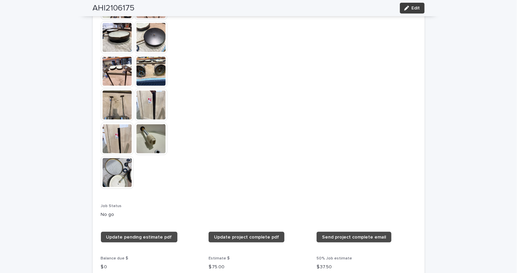
click at [413, 5] on button "Edit" at bounding box center [412, 8] width 25 height 11
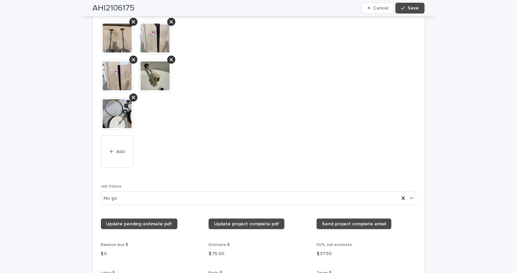
scroll to position [723, 0]
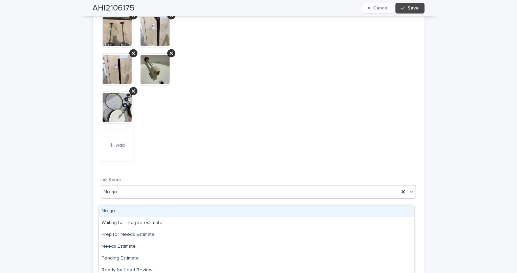
click at [131, 193] on div "No go" at bounding box center [250, 192] width 298 height 11
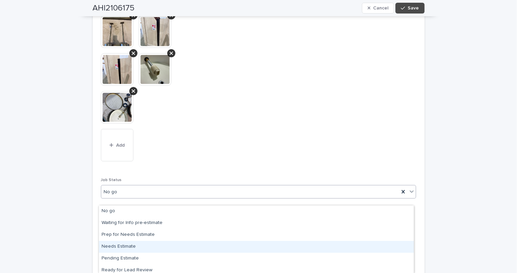
click at [129, 249] on div "Needs Estimate" at bounding box center [256, 247] width 315 height 12
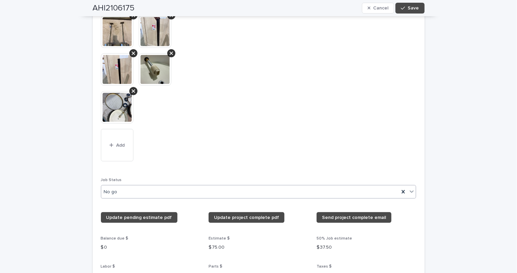
click at [200, 124] on div "Photos/Docs This file cannot be opened Download File Add Final Picture This fil…" at bounding box center [258, 103] width 315 height 419
drag, startPoint x: 404, startPoint y: 21, endPoint x: 405, endPoint y: 5, distance: 15.7
click at [404, 10] on div "**********" at bounding box center [259, 61] width 332 height 1493
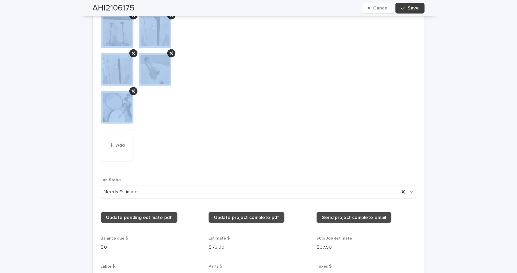
click at [406, 5] on button "Save" at bounding box center [409, 8] width 29 height 11
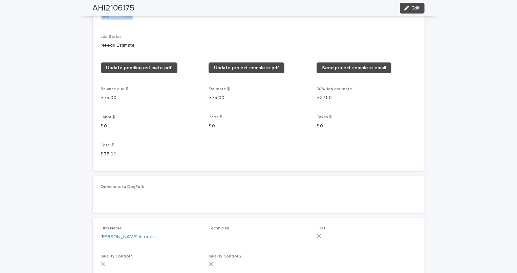
scroll to position [612, 0]
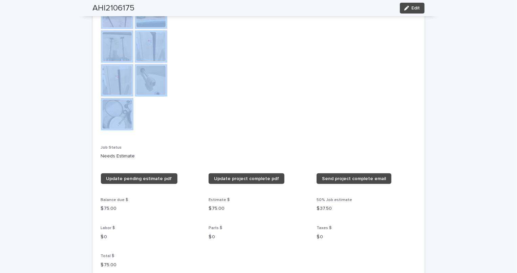
click at [213, 75] on span "Final Picture -" at bounding box center [258, 29] width 100 height 216
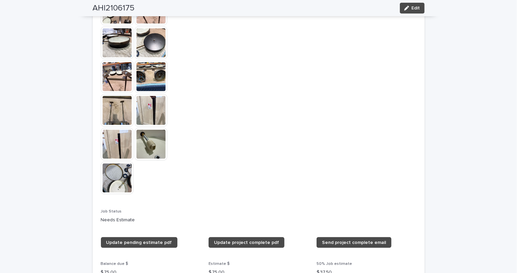
scroll to position [520, 0]
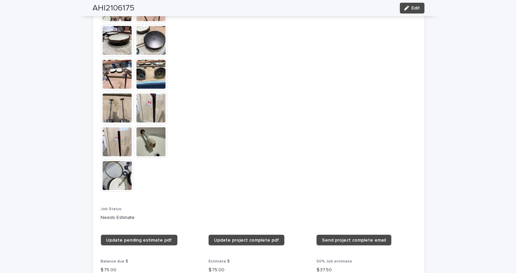
click at [303, 189] on span "Final Picture -" at bounding box center [258, 91] width 100 height 216
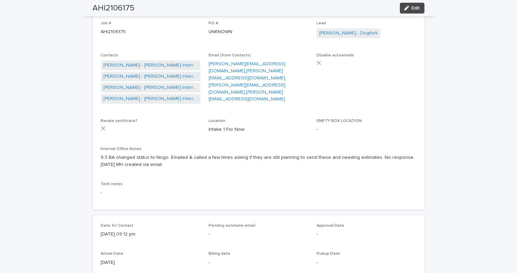
scroll to position [0, 0]
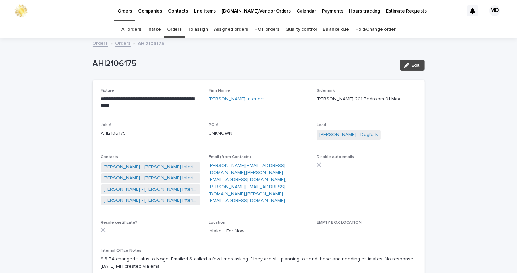
click at [177, 23] on link "Orders" at bounding box center [174, 30] width 15 height 16
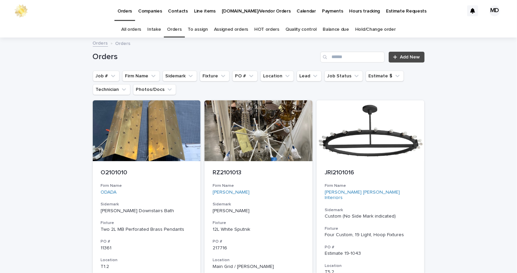
click at [366, 51] on div "Orders Add New" at bounding box center [259, 54] width 332 height 32
click at [371, 54] on input "Search" at bounding box center [352, 57] width 64 height 11
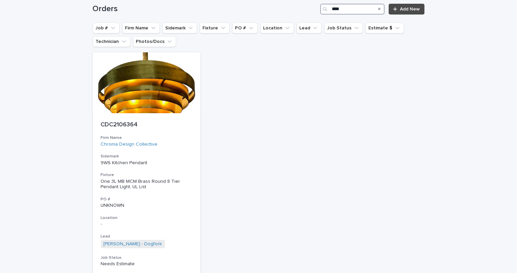
scroll to position [92, 0]
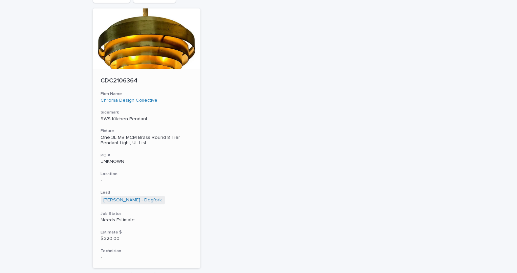
type input "****"
click at [125, 37] on div at bounding box center [147, 38] width 108 height 61
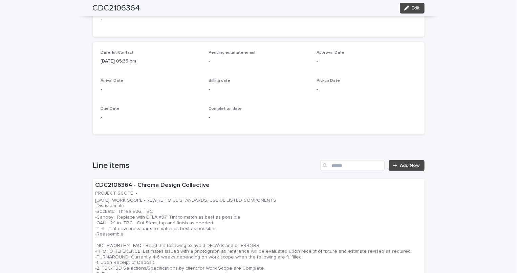
scroll to position [92, 0]
